Goal: Task Accomplishment & Management: Complete application form

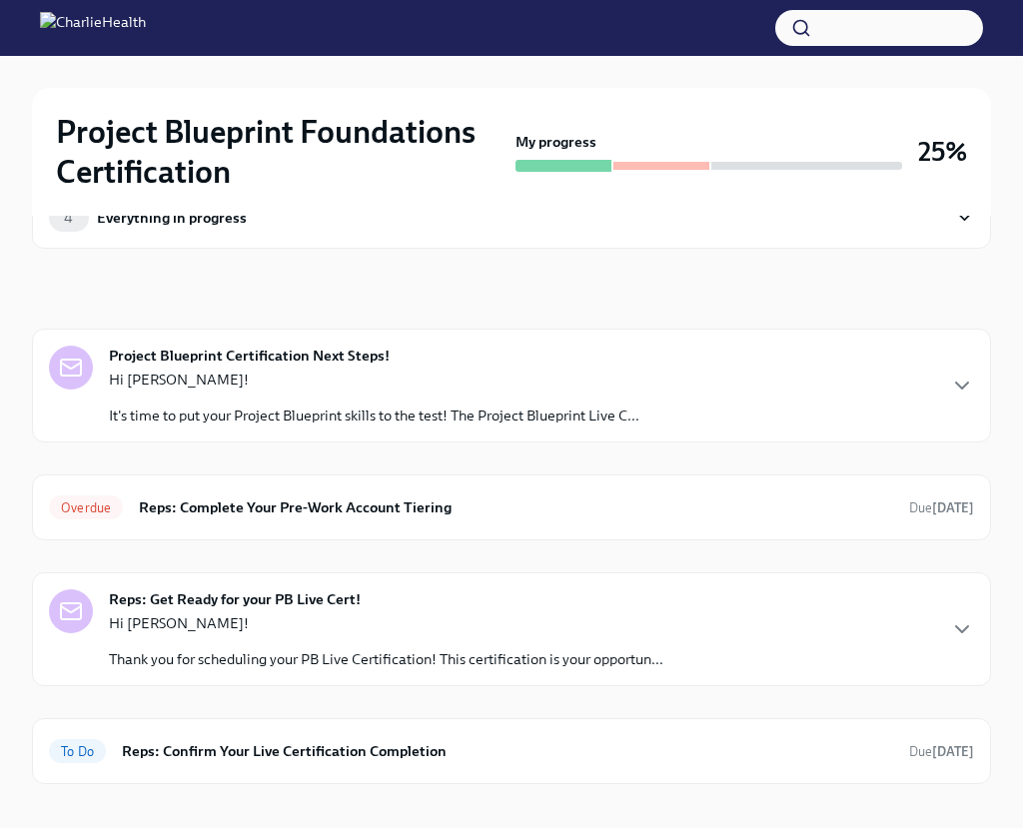
scroll to position [89, 0]
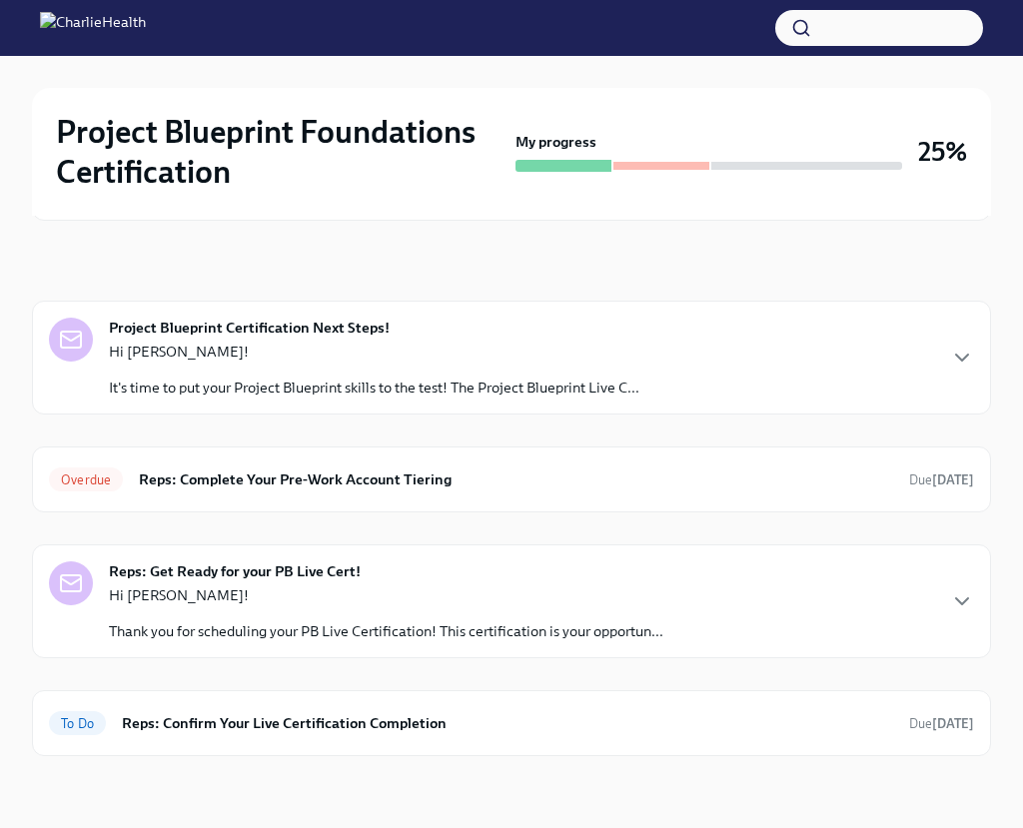
click at [626, 357] on p "Hi [PERSON_NAME]!" at bounding box center [374, 352] width 531 height 20
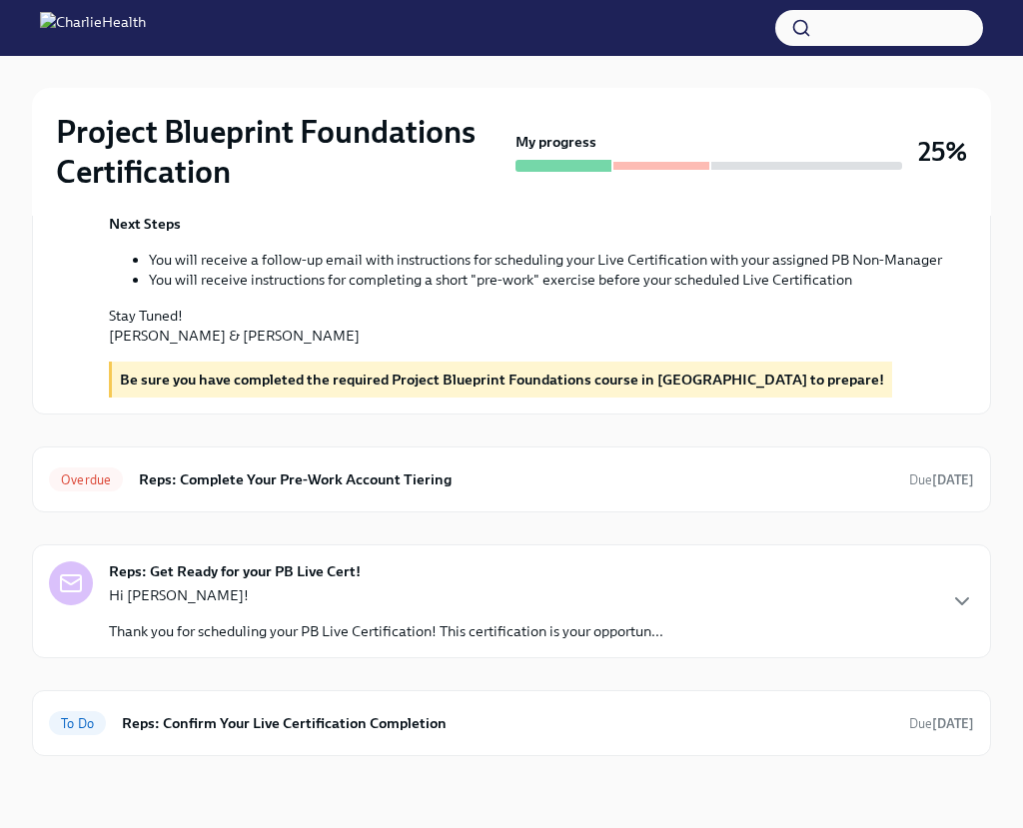
scroll to position [780, 0]
click at [671, 389] on strong "Be sure you have completed the required Project Blueprint Foundations course in…" at bounding box center [502, 380] width 764 height 18
click at [671, 496] on div "Overdue Reps: Complete Your Pre-Work Account Tiering Due [DATE]" at bounding box center [511, 480] width 959 height 66
click at [651, 619] on div "Hi [PERSON_NAME]! Thank you for scheduling your PB Live Certification! This cer…" at bounding box center [386, 614] width 555 height 56
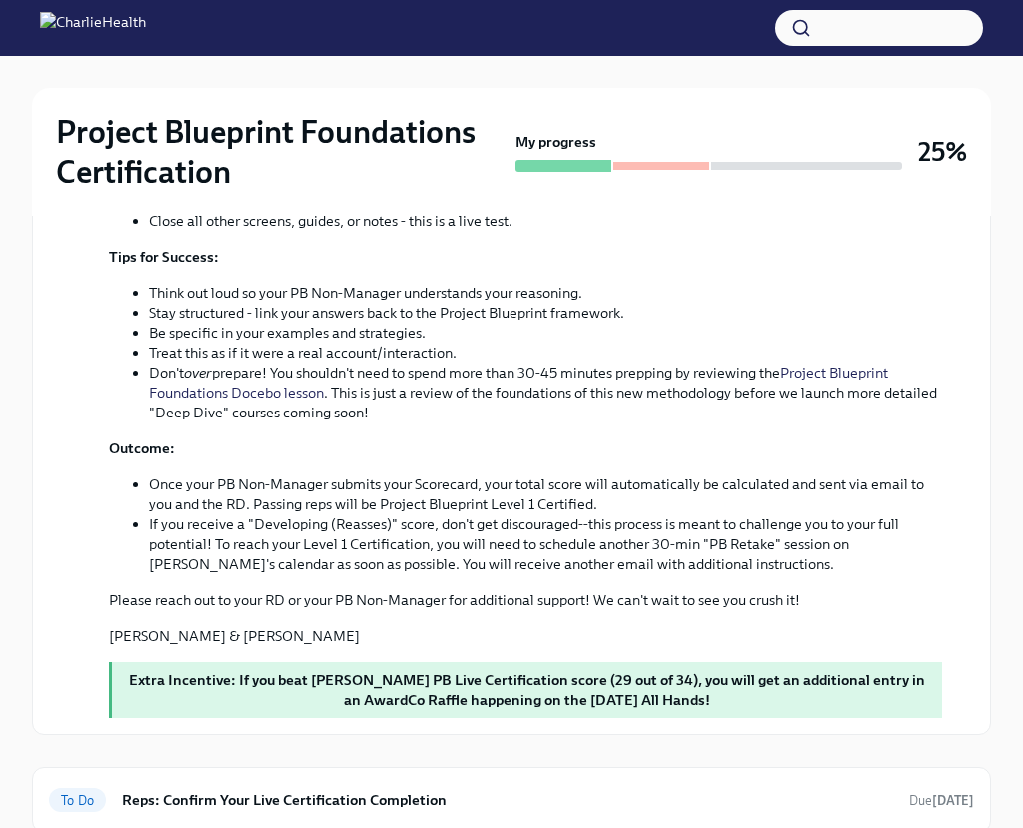
scroll to position [1853, 0]
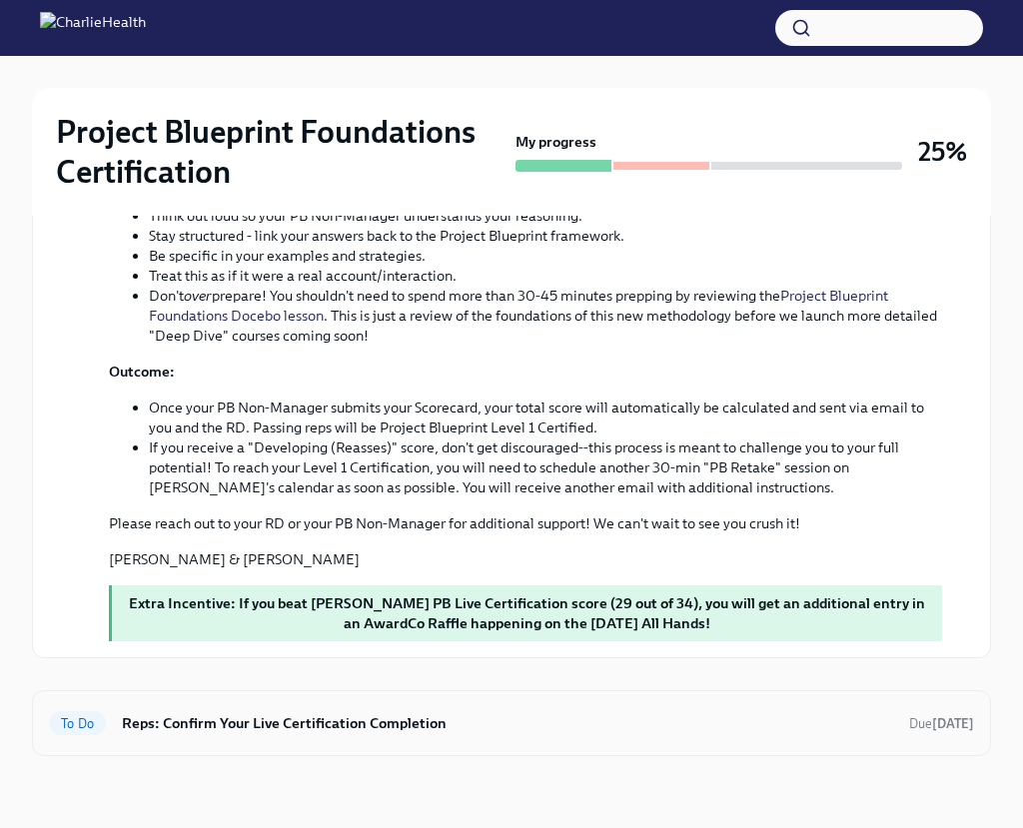
click at [632, 733] on h6 "Reps: Confirm Your Live Certification Completion" at bounding box center [507, 723] width 771 height 22
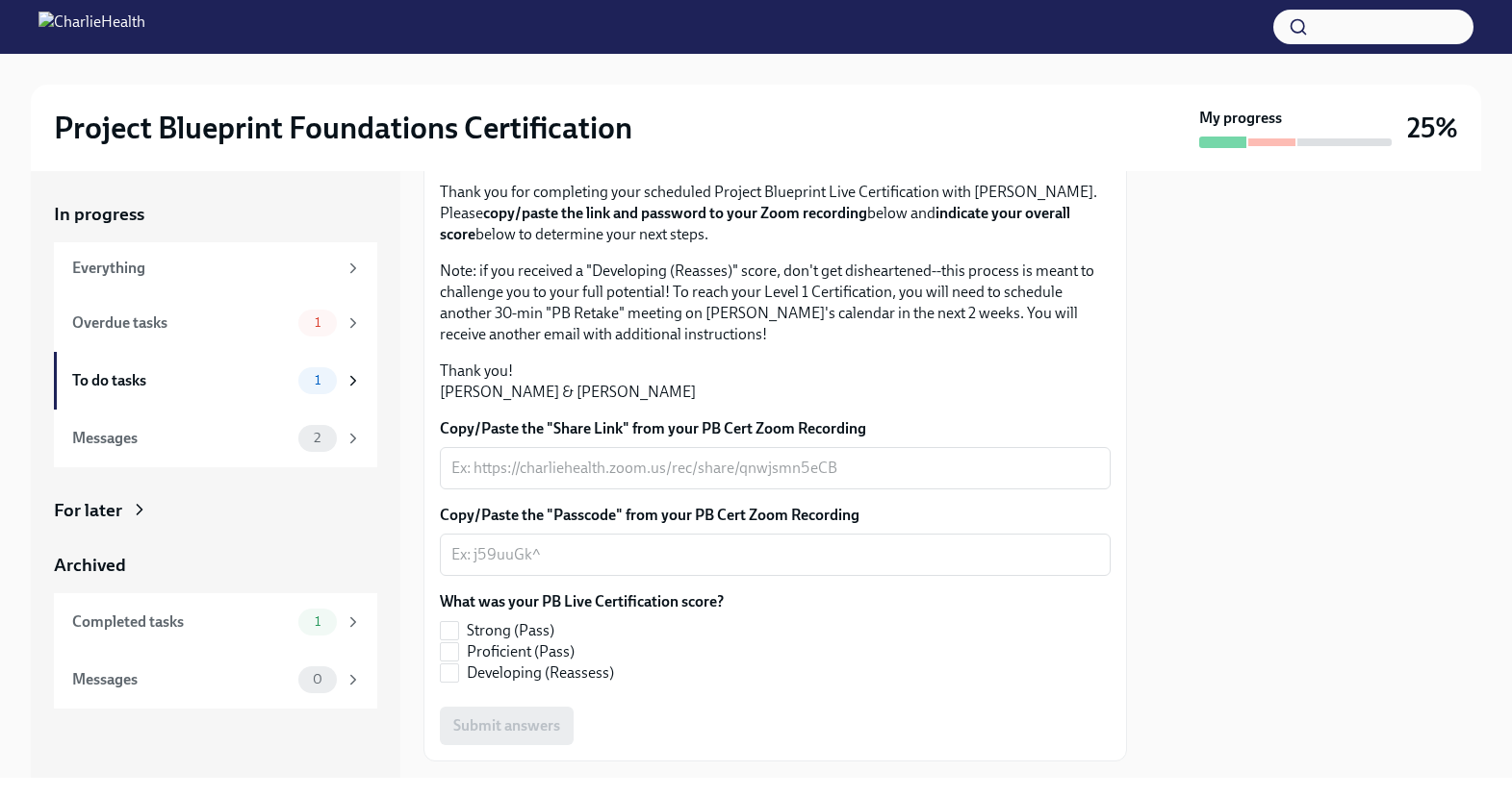
scroll to position [380, 0]
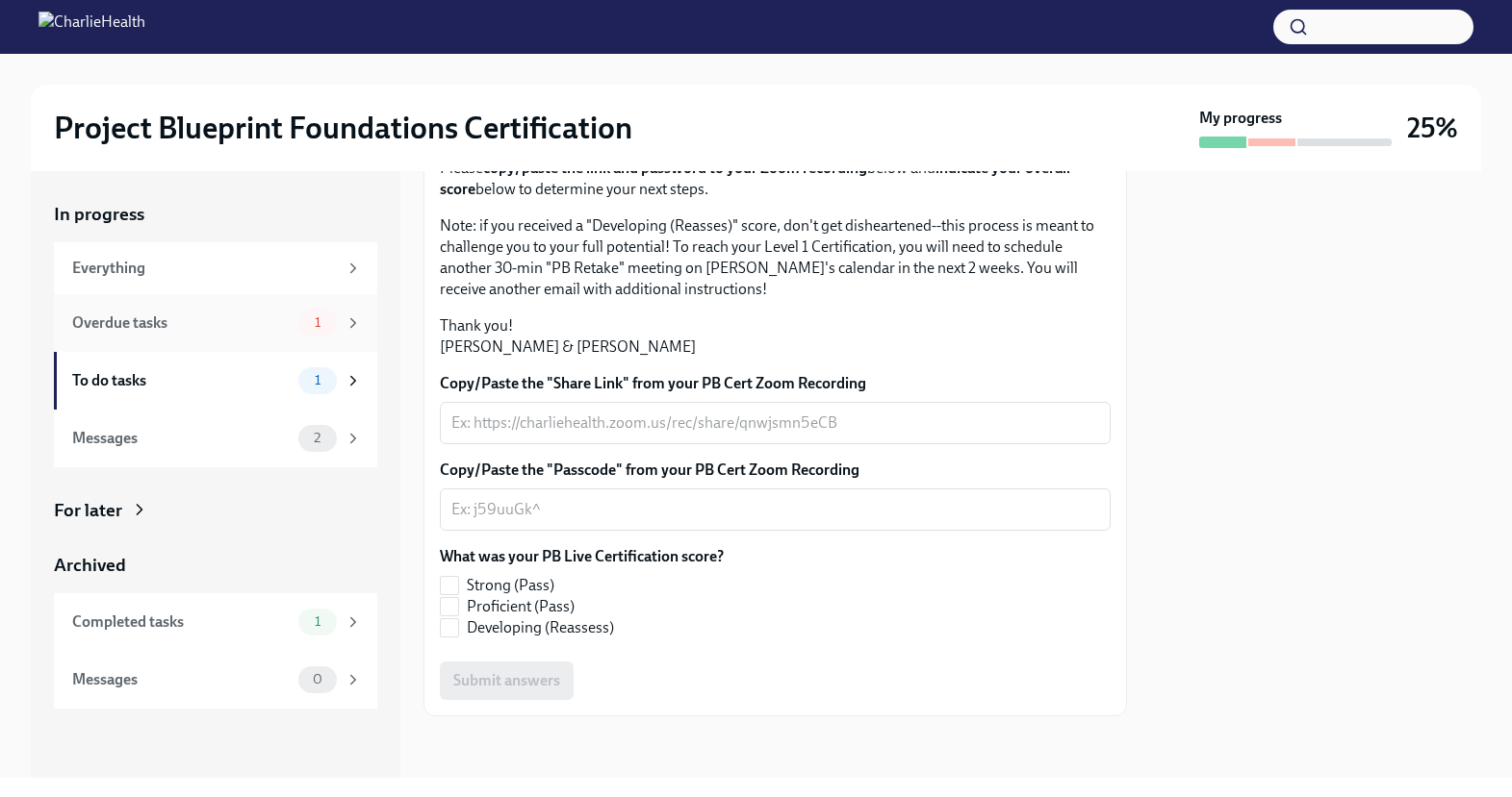
click at [248, 338] on div "Overdue tasks 1" at bounding box center [216, 323] width 324 height 58
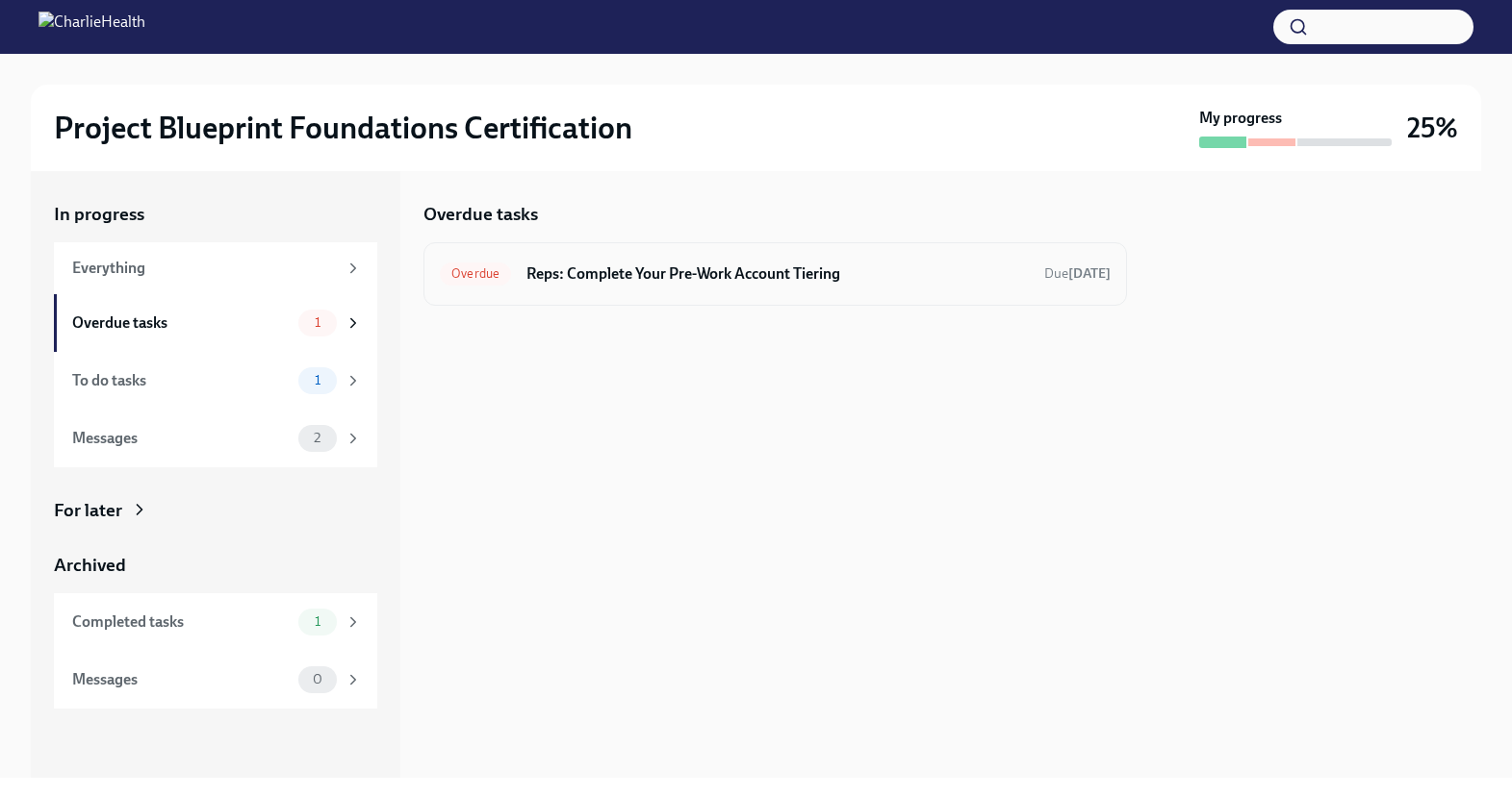
click at [831, 278] on h6 "Reps: Complete Your Pre-Work Account Tiering" at bounding box center [778, 274] width 503 height 21
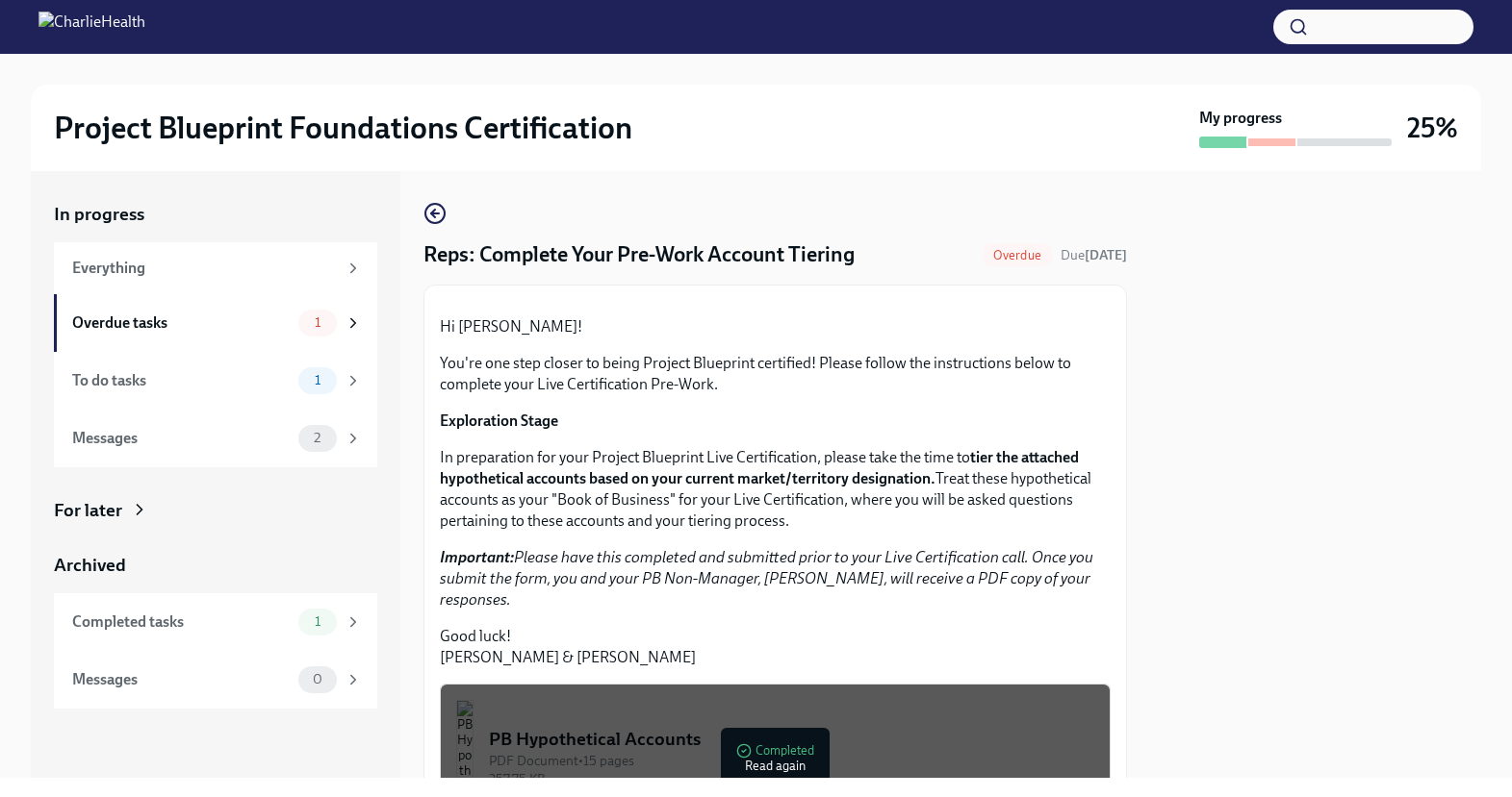
scroll to position [463, 0]
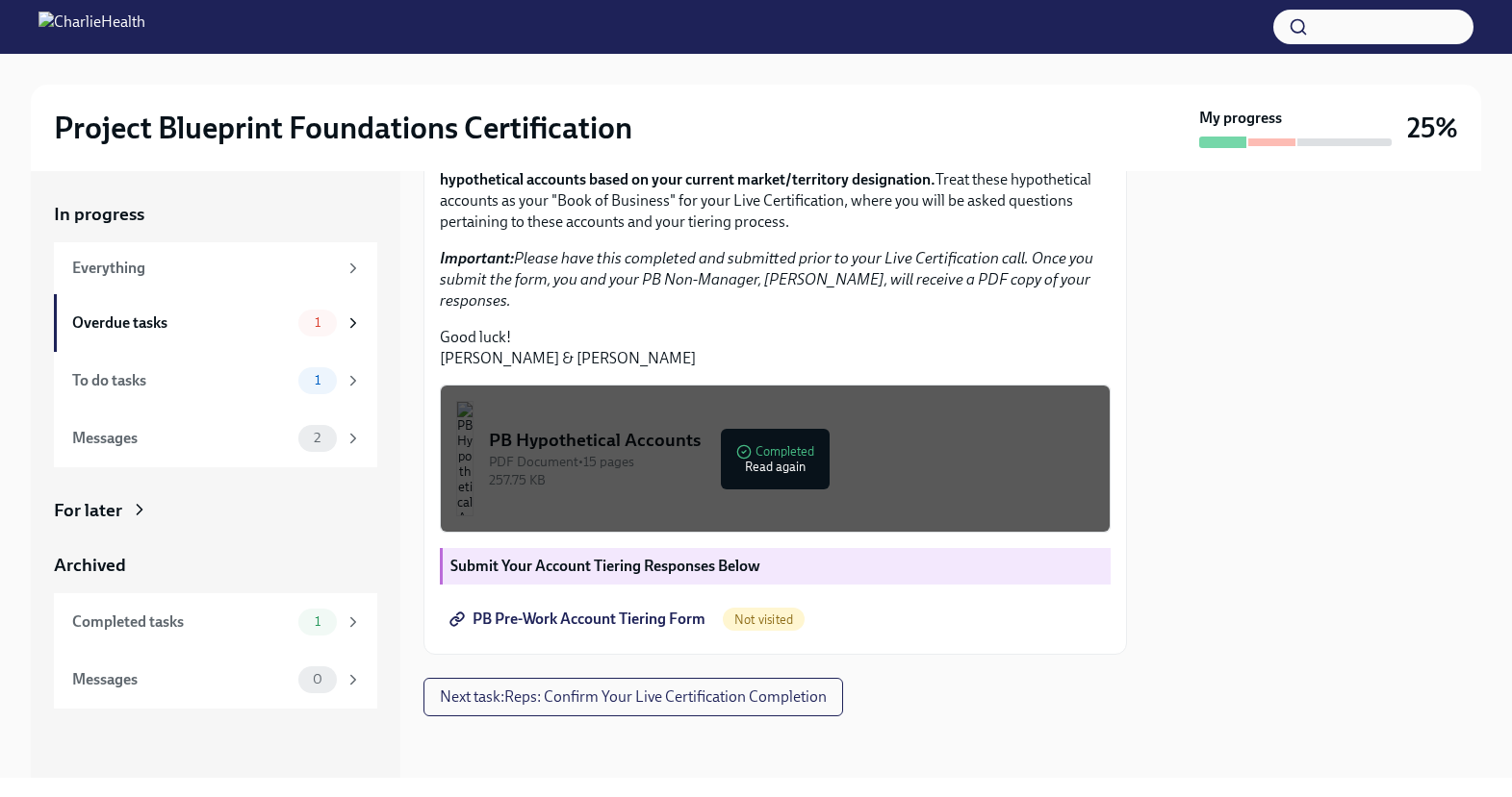
click at [656, 616] on span "PB Pre-Work Account Tiering Form" at bounding box center [580, 620] width 252 height 19
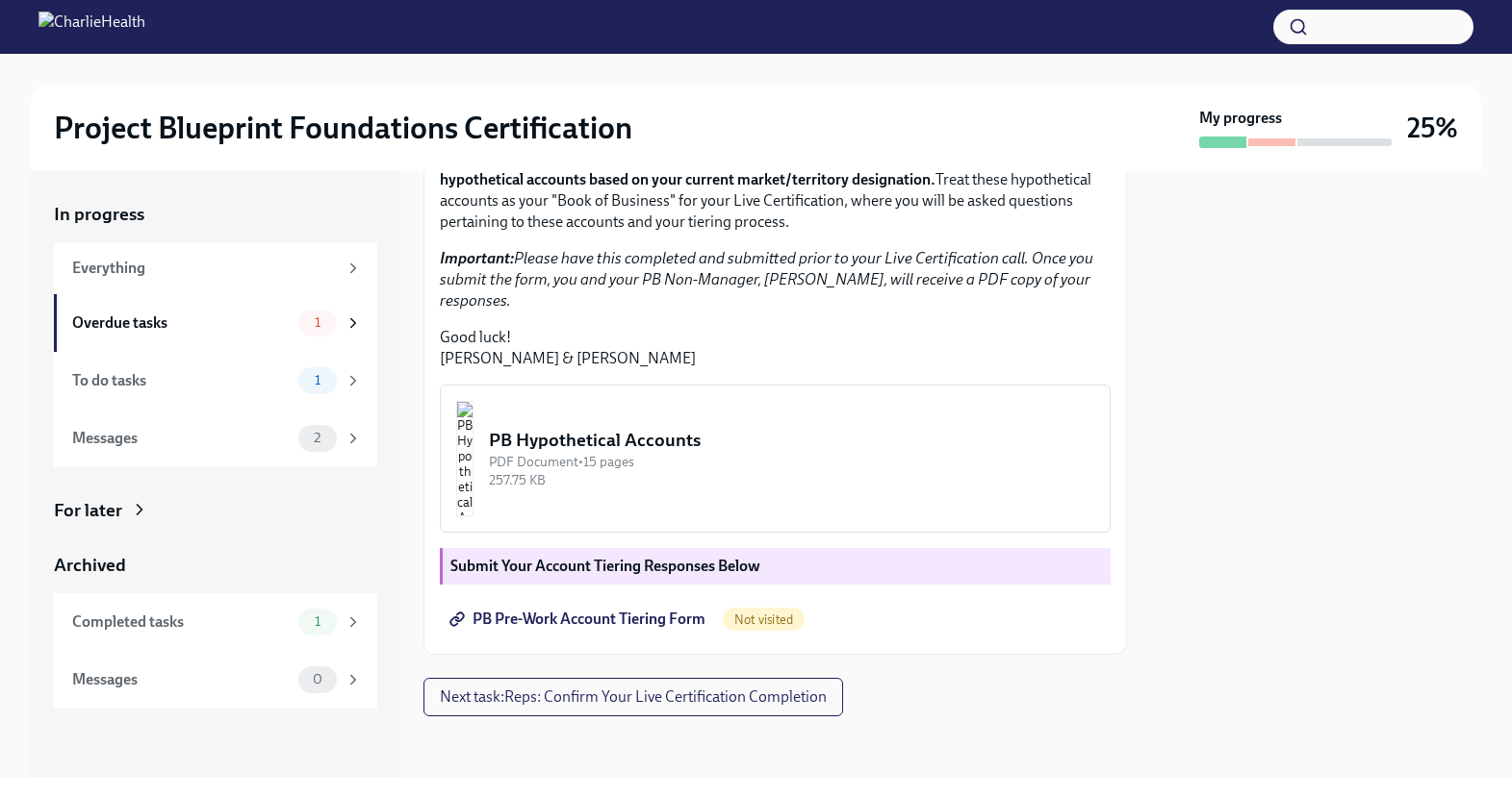
scroll to position [463, 0]
click at [474, 476] on img "button" at bounding box center [465, 459] width 17 height 116
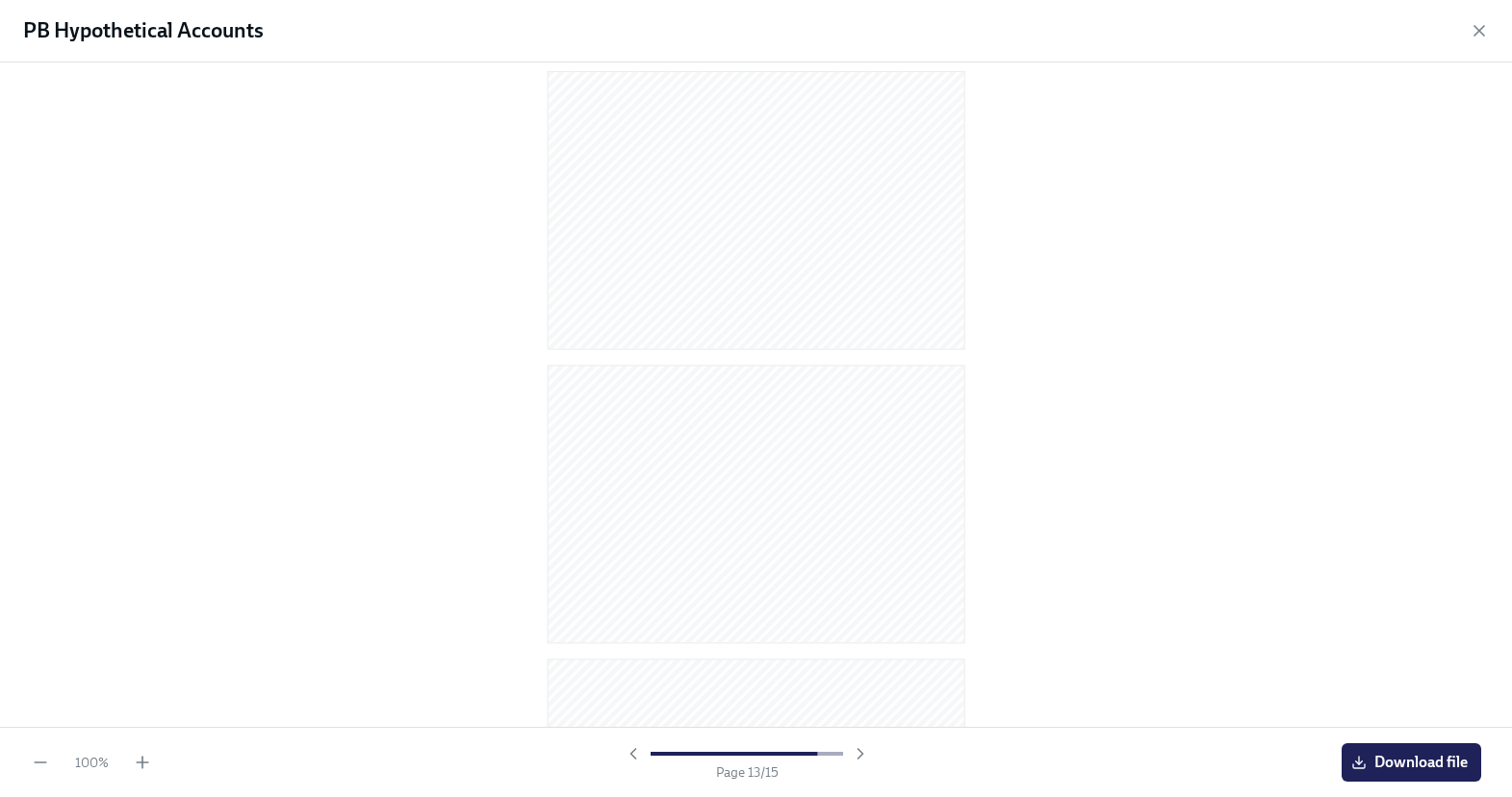
scroll to position [3761, 0]
click at [1377, 766] on span "Download file" at bounding box center [1411, 762] width 113 height 19
